Goal: Obtain resource: Obtain resource

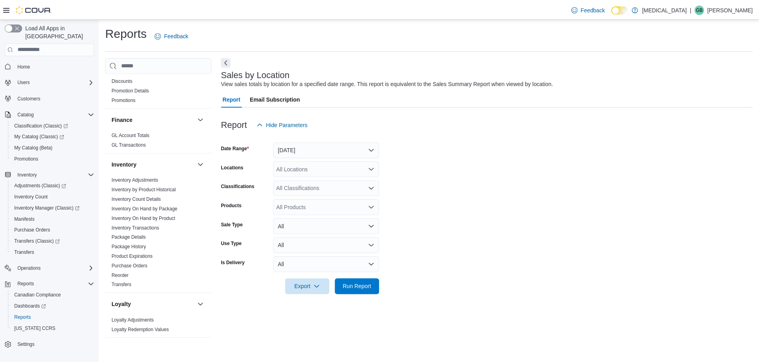
scroll to position [159, 0]
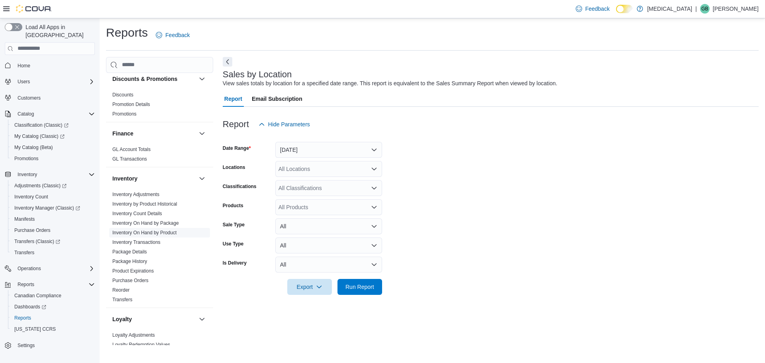
click at [167, 234] on link "Inventory On Hand by Product" at bounding box center [144, 233] width 64 height 6
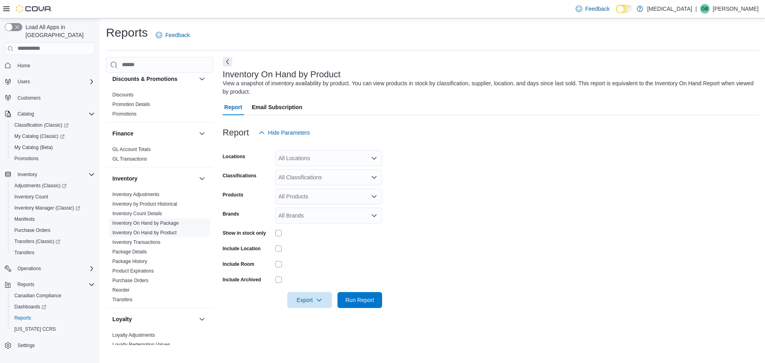
click at [154, 221] on link "Inventory On Hand by Package" at bounding box center [145, 223] width 67 height 6
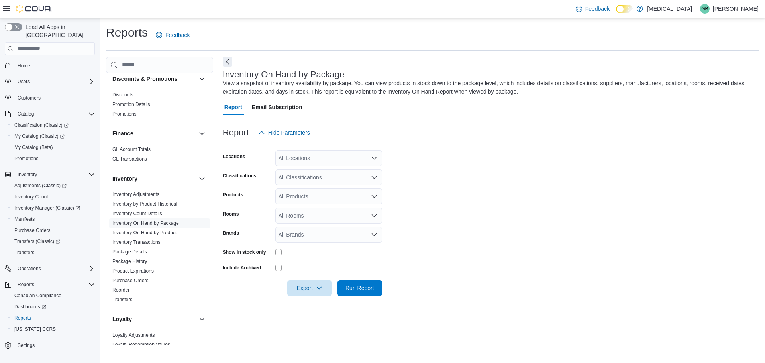
click at [293, 163] on div "All Locations" at bounding box center [328, 158] width 107 height 16
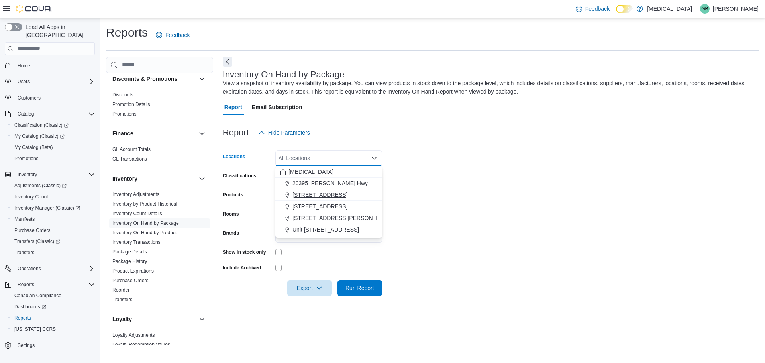
click at [307, 192] on span "[STREET_ADDRESS]" at bounding box center [319, 195] width 55 height 8
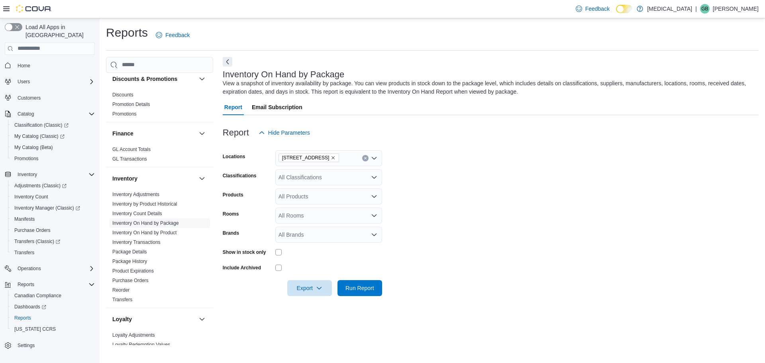
click at [489, 151] on form "Locations [STREET_ADDRESS] Classifications All Classifications Products All Pro…" at bounding box center [491, 218] width 536 height 155
click at [349, 179] on div "All Classifications" at bounding box center [328, 177] width 107 height 16
click at [318, 213] on div "Pre-Roll" at bounding box center [328, 214] width 97 height 8
click at [492, 213] on form "Locations [STREET_ADDRESS] Classifications Pre-Roll Products All Products Rooms…" at bounding box center [491, 218] width 536 height 155
click at [360, 292] on span "Run Report" at bounding box center [359, 288] width 35 height 16
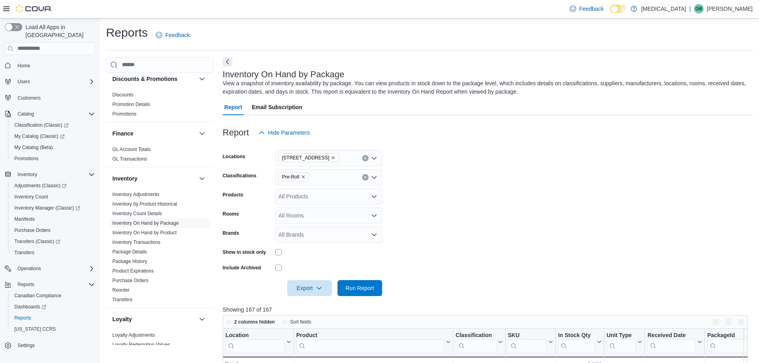
scroll to position [80, 0]
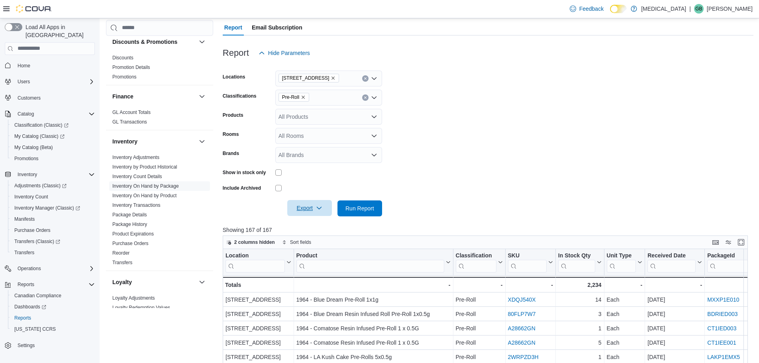
click at [312, 213] on span "Export" at bounding box center [309, 208] width 35 height 16
click at [318, 222] on span "Export to Excel" at bounding box center [311, 224] width 36 height 6
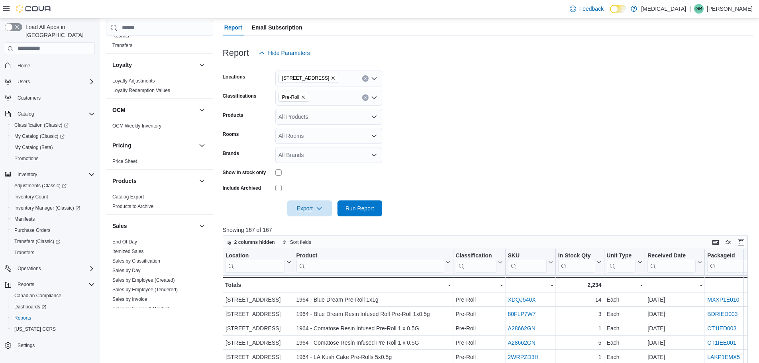
scroll to position [496, 0]
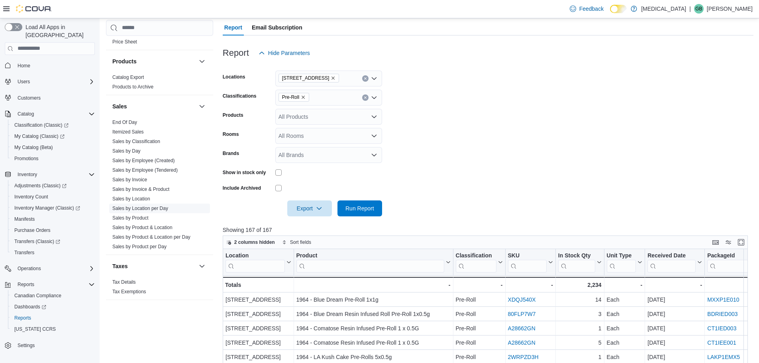
click at [159, 207] on link "Sales by Location per Day" at bounding box center [140, 209] width 56 height 6
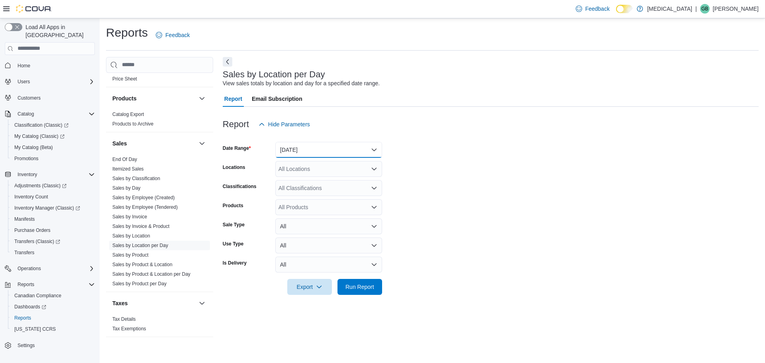
click at [310, 154] on button "[DATE]" at bounding box center [328, 150] width 107 height 16
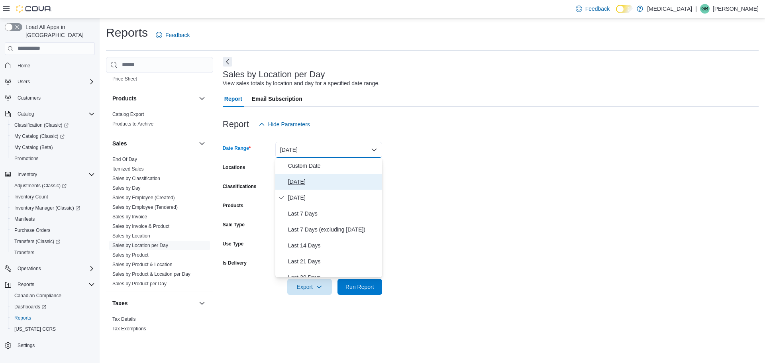
click at [308, 186] on span "[DATE]" at bounding box center [333, 182] width 91 height 10
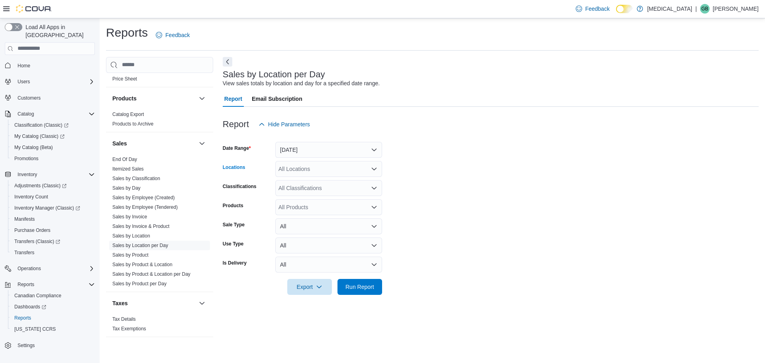
click at [308, 169] on div "All Locations" at bounding box center [328, 169] width 107 height 16
click at [503, 178] on form "Date Range [DATE] Locations All Locations Classifications All Classifications P…" at bounding box center [491, 213] width 536 height 163
click at [360, 288] on span "Run Report" at bounding box center [359, 286] width 29 height 8
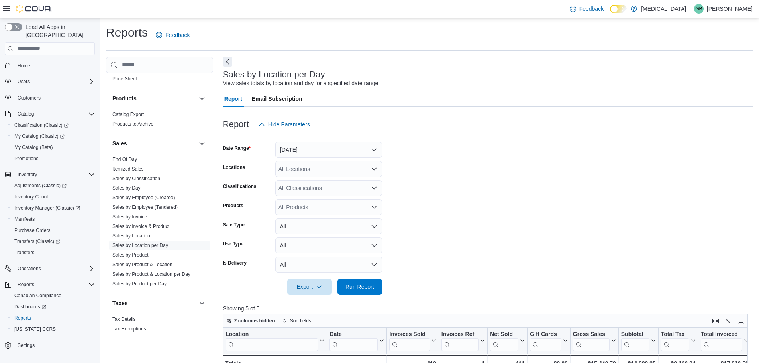
scroll to position [159, 0]
